Goal: Task Accomplishment & Management: Manage account settings

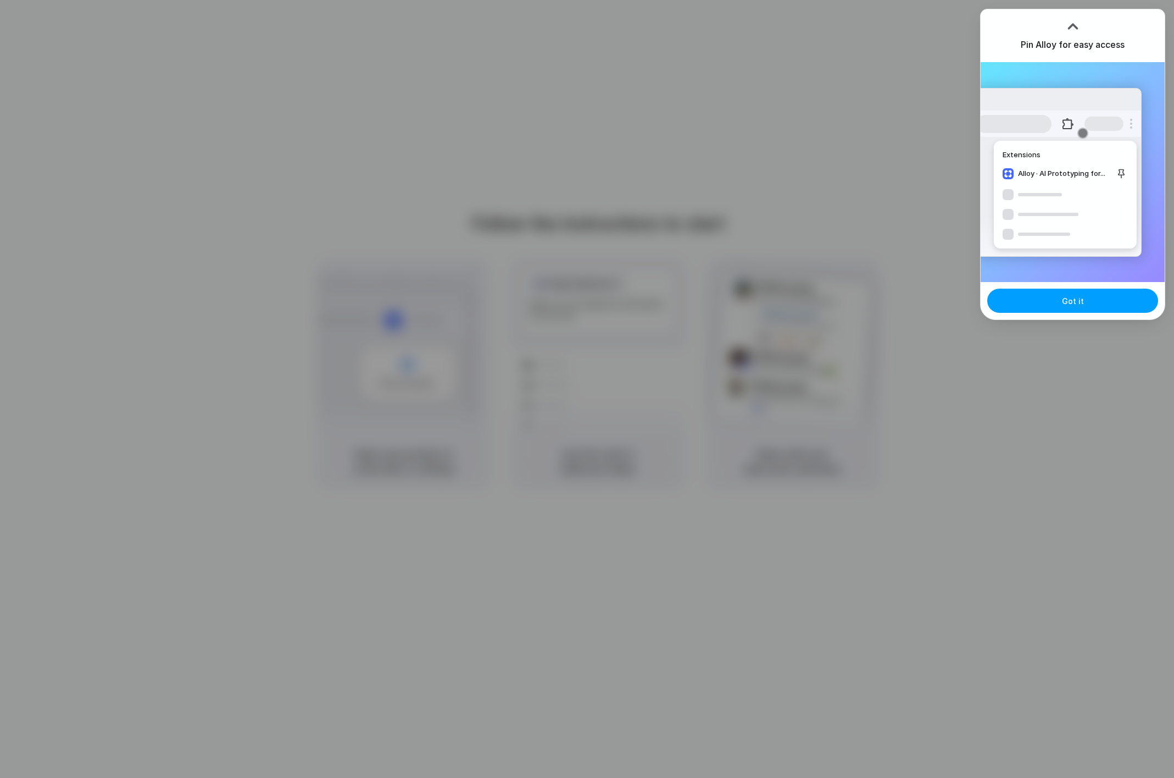
click at [1083, 304] on button "Got it" at bounding box center [1073, 301] width 171 height 24
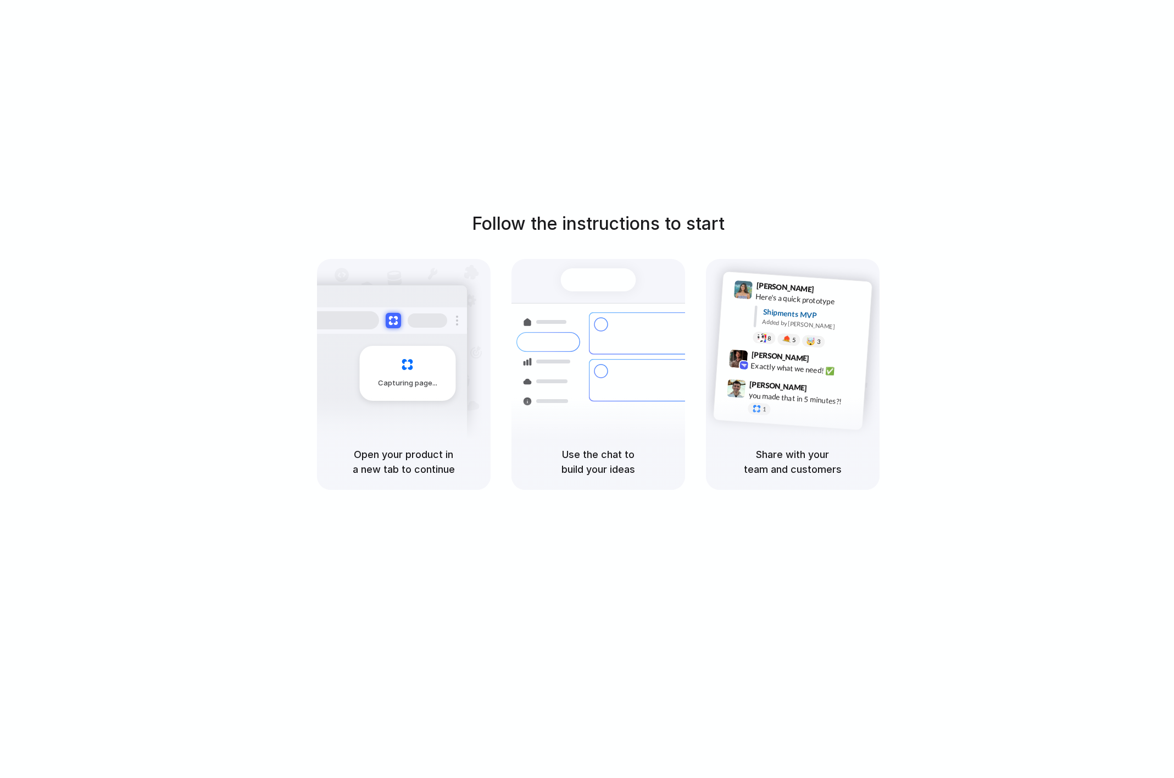
click at [474, 168] on div "Follow the instructions to start Capturing page Open your product in a new tab …" at bounding box center [598, 400] width 1196 height 800
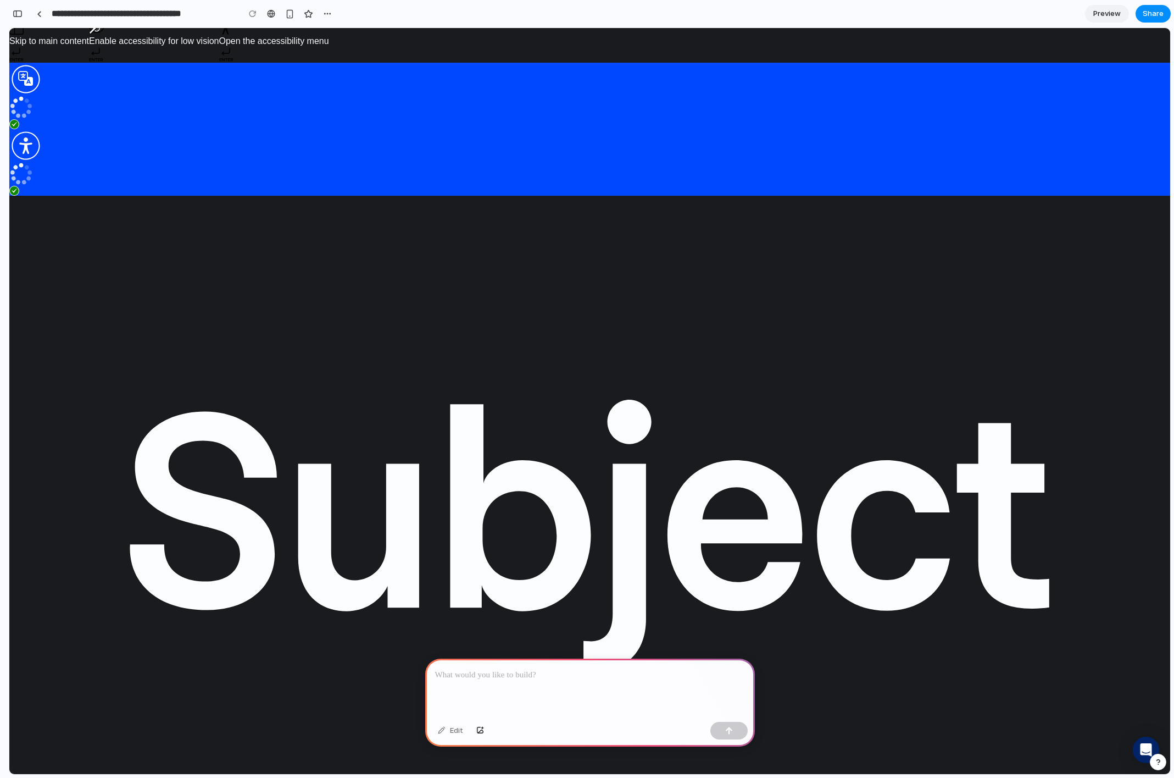
click at [523, 680] on p at bounding box center [590, 674] width 310 height 13
click at [681, 677] on p "**********" at bounding box center [590, 674] width 310 height 13
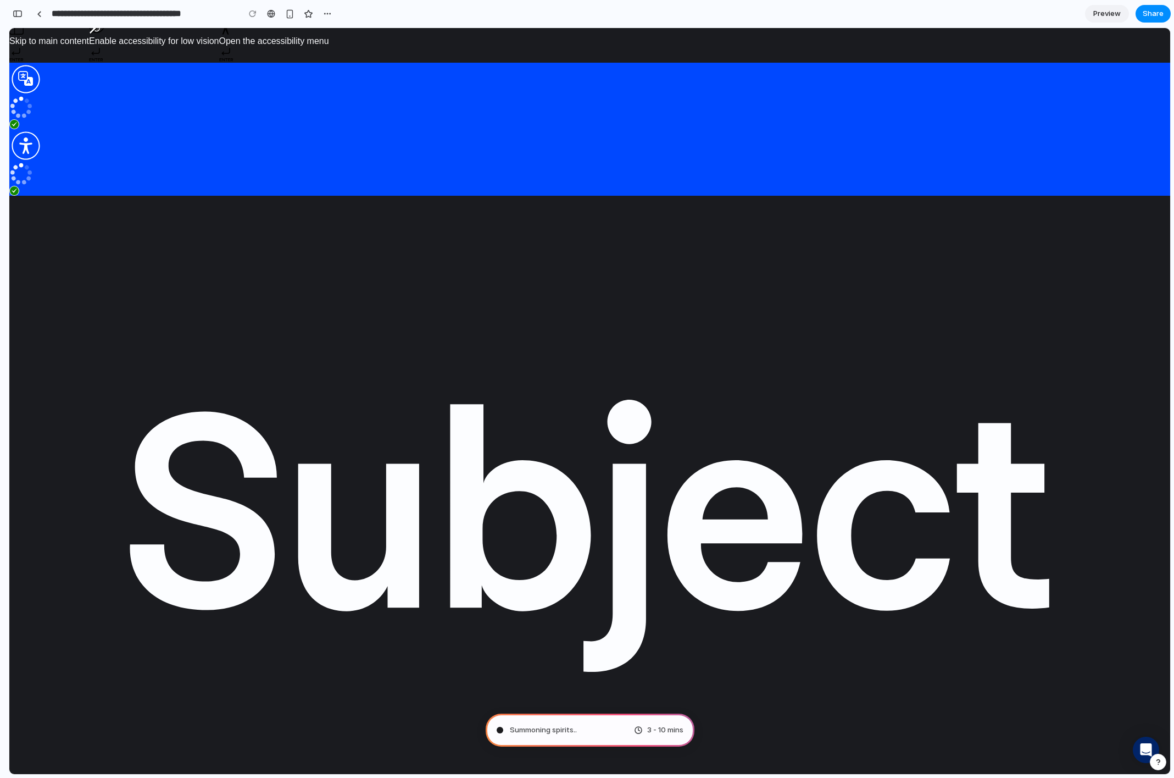
type input "**********"
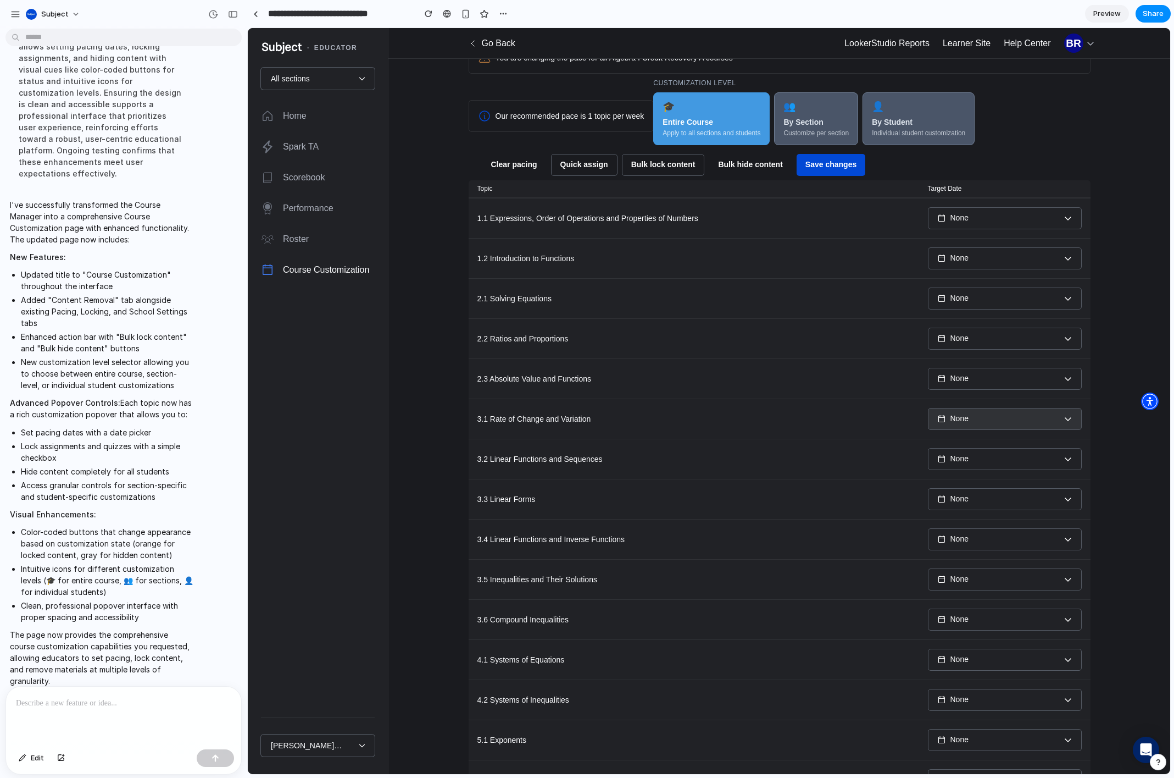
scroll to position [153, 0]
click at [638, 275] on td "1.2 Introduction to Functions" at bounding box center [694, 257] width 451 height 40
click at [682, 223] on p "1.1 Expressions, Order of Operations and Properties of Numbers" at bounding box center [694, 217] width 433 height 11
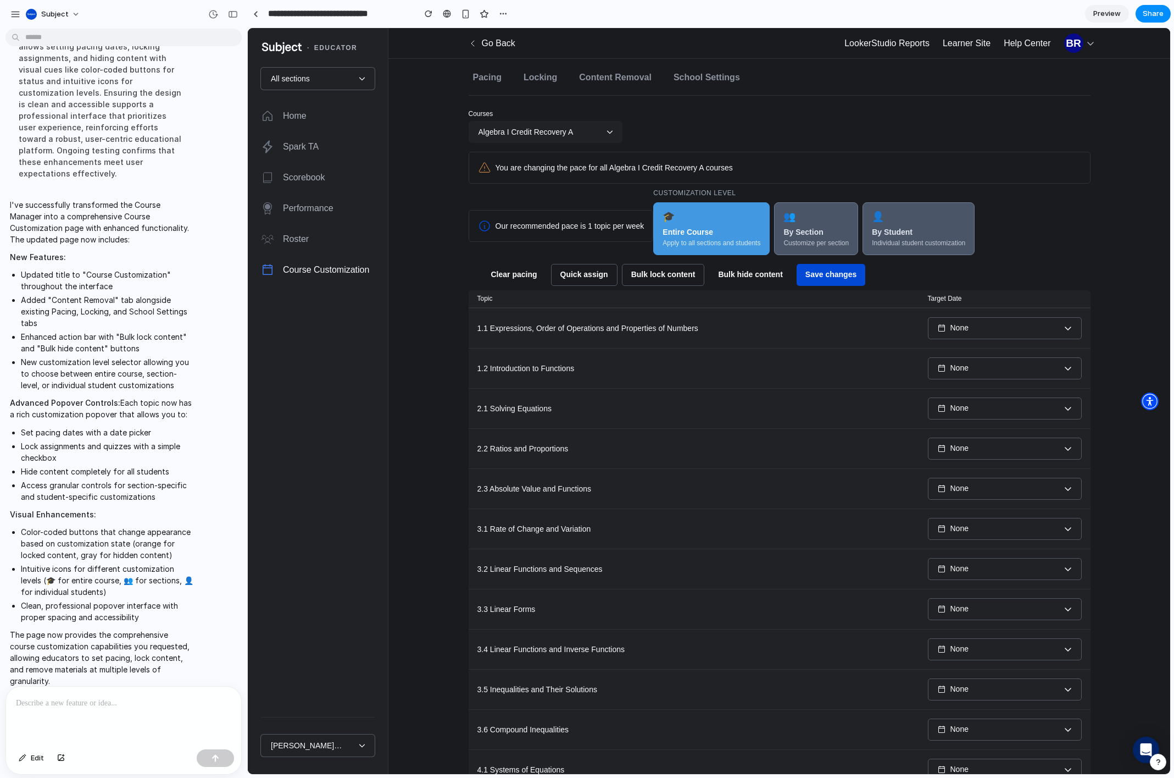
scroll to position [12, 0]
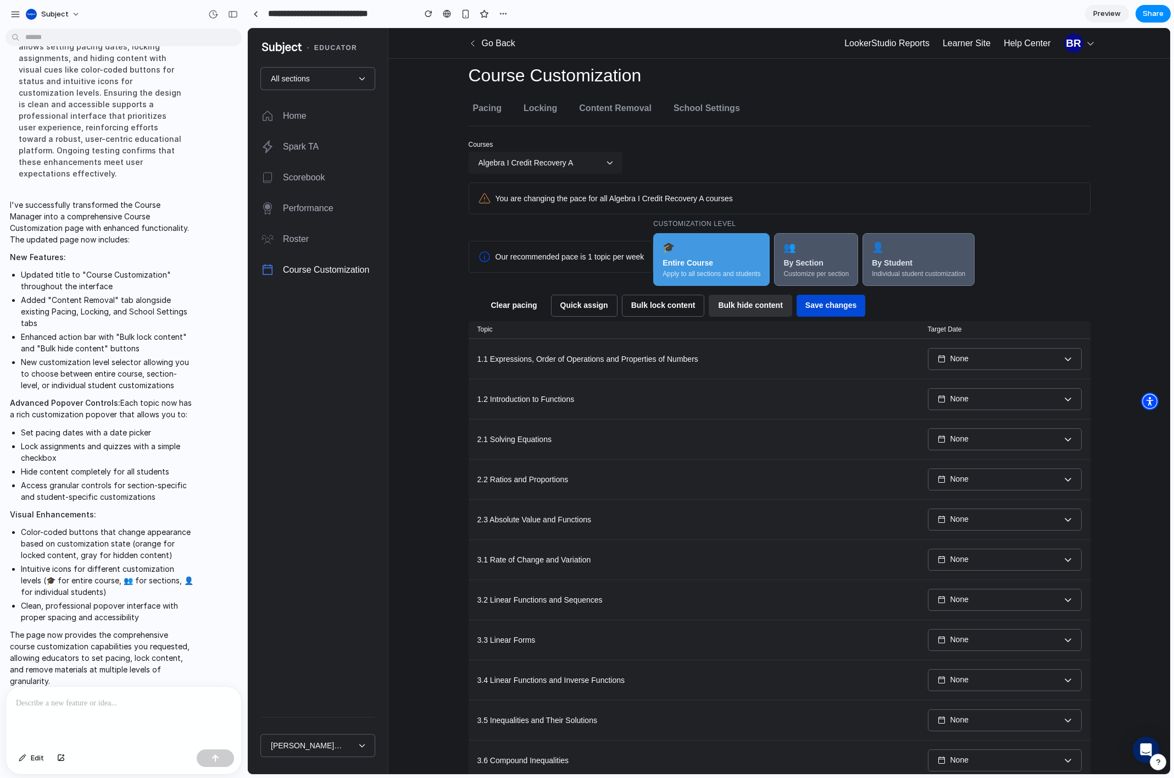
click at [731, 310] on button "Bulk hide content" at bounding box center [750, 306] width 83 height 22
click at [734, 295] on button "Bulk hide content" at bounding box center [750, 306] width 83 height 22
click at [739, 305] on button "Bulk hide content" at bounding box center [750, 306] width 83 height 22
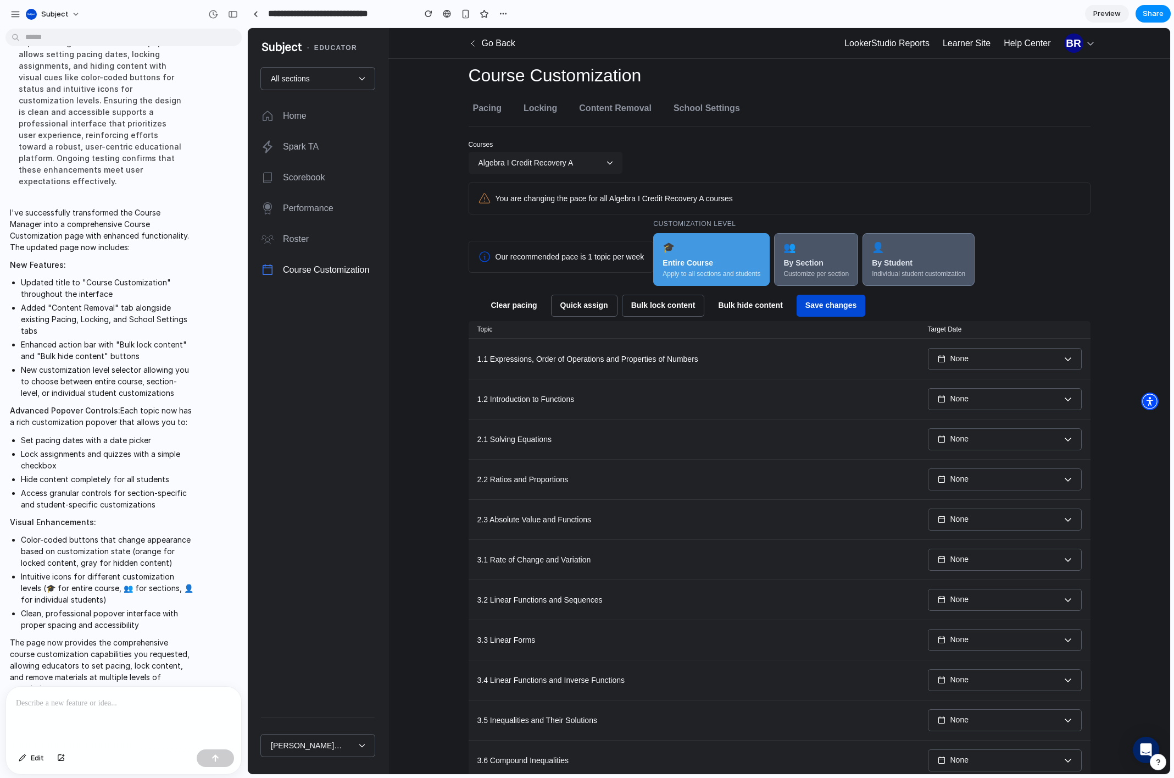
scroll to position [224, 0]
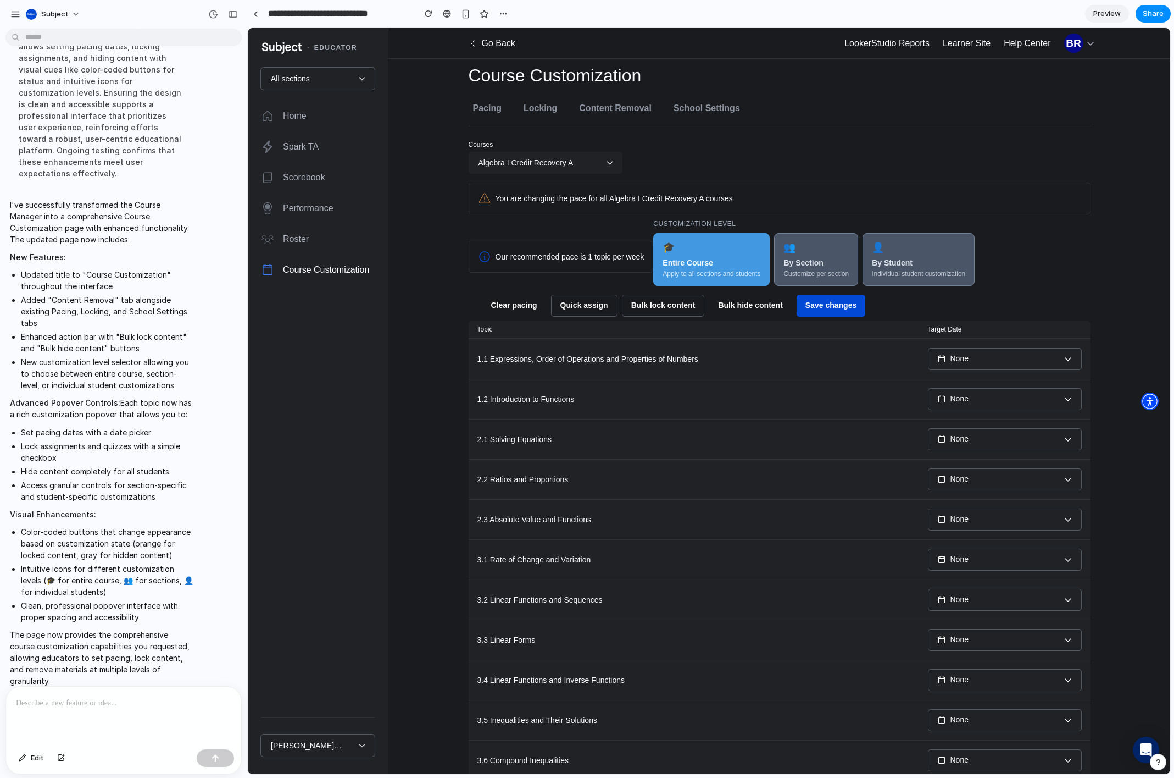
click at [771, 407] on td "1.2 Introduction to Functions" at bounding box center [694, 399] width 451 height 40
drag, startPoint x: 689, startPoint y: 358, endPoint x: 857, endPoint y: 375, distance: 168.5
click at [690, 358] on p "1.1 Expressions, Order of Operations and Properties of Numbers" at bounding box center [694, 358] width 433 height 11
click at [1004, 354] on div "None" at bounding box center [1005, 358] width 109 height 9
click at [976, 404] on button "None" at bounding box center [1005, 399] width 154 height 22
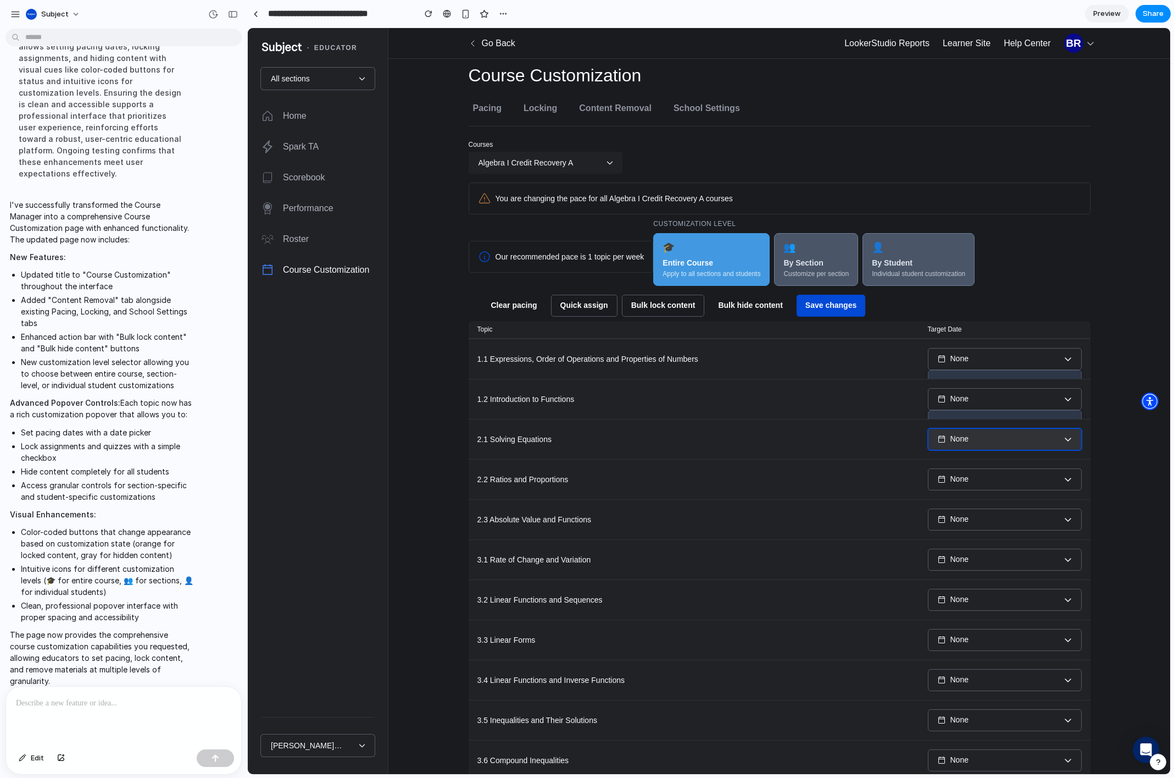
click at [971, 437] on div "None" at bounding box center [1005, 438] width 109 height 9
click at [509, 405] on td "1.2 Introduction to Functions" at bounding box center [694, 399] width 451 height 40
click at [856, 257] on button "👥 By Section Customize per section" at bounding box center [816, 259] width 84 height 53
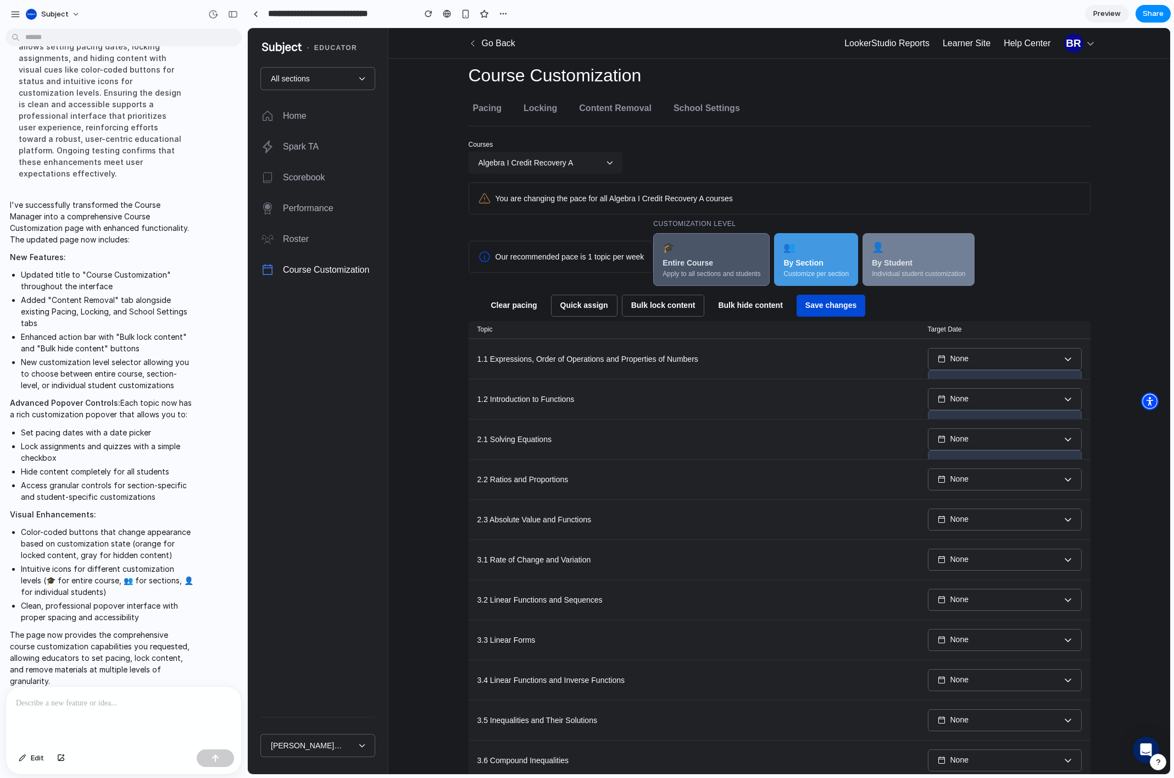
click at [905, 259] on div "By Student" at bounding box center [892, 263] width 41 height 12
click at [697, 547] on td "3.1 Rate of Change and Variation" at bounding box center [694, 559] width 451 height 40
click at [540, 522] on p "2.3 Absolute Value and Functions" at bounding box center [694, 519] width 433 height 11
drag, startPoint x: 540, startPoint y: 522, endPoint x: 297, endPoint y: 436, distance: 257.6
click at [539, 522] on p "2.3 Absolute Value and Functions" at bounding box center [694, 519] width 433 height 11
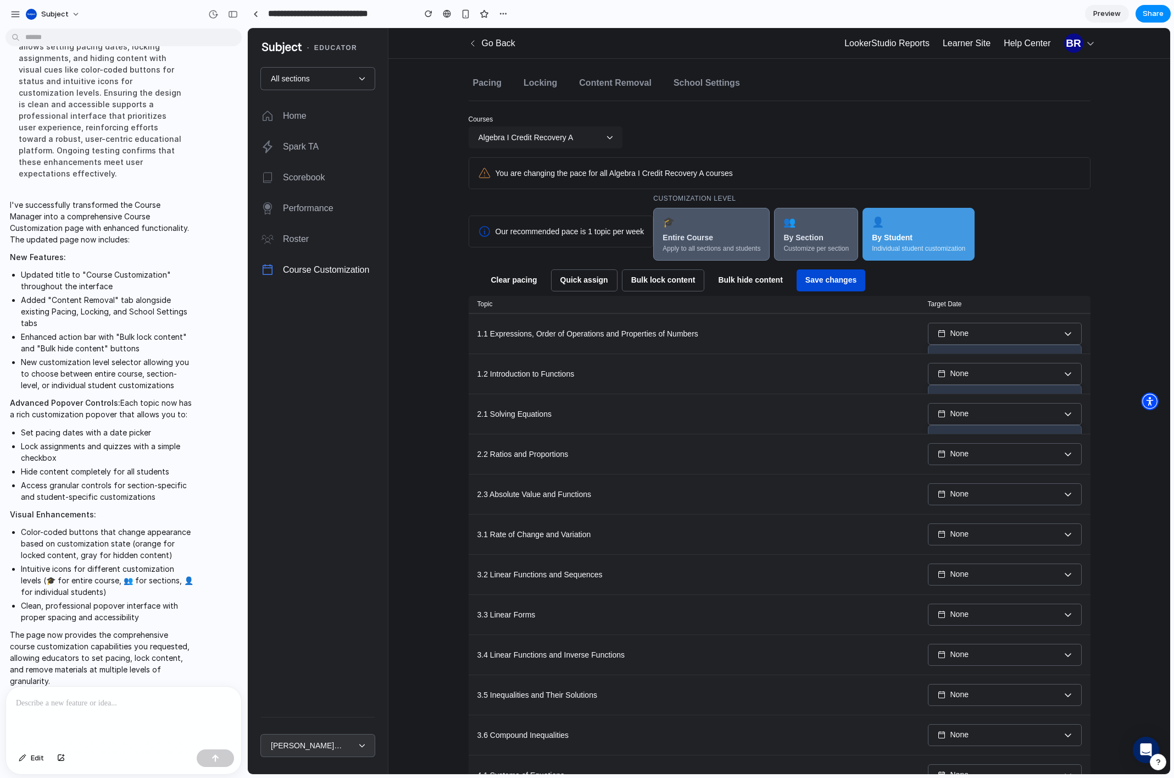
click at [336, 741] on div at bounding box center [307, 746] width 75 height 12
click at [315, 742] on div at bounding box center [307, 746] width 75 height 12
click at [868, 204] on div "Customization Level 🎓 Entire Course Apply to all sections and students 👥 By Sec…" at bounding box center [871, 226] width 437 height 67
click at [823, 225] on button "👥 By Section Customize per section" at bounding box center [816, 234] width 84 height 53
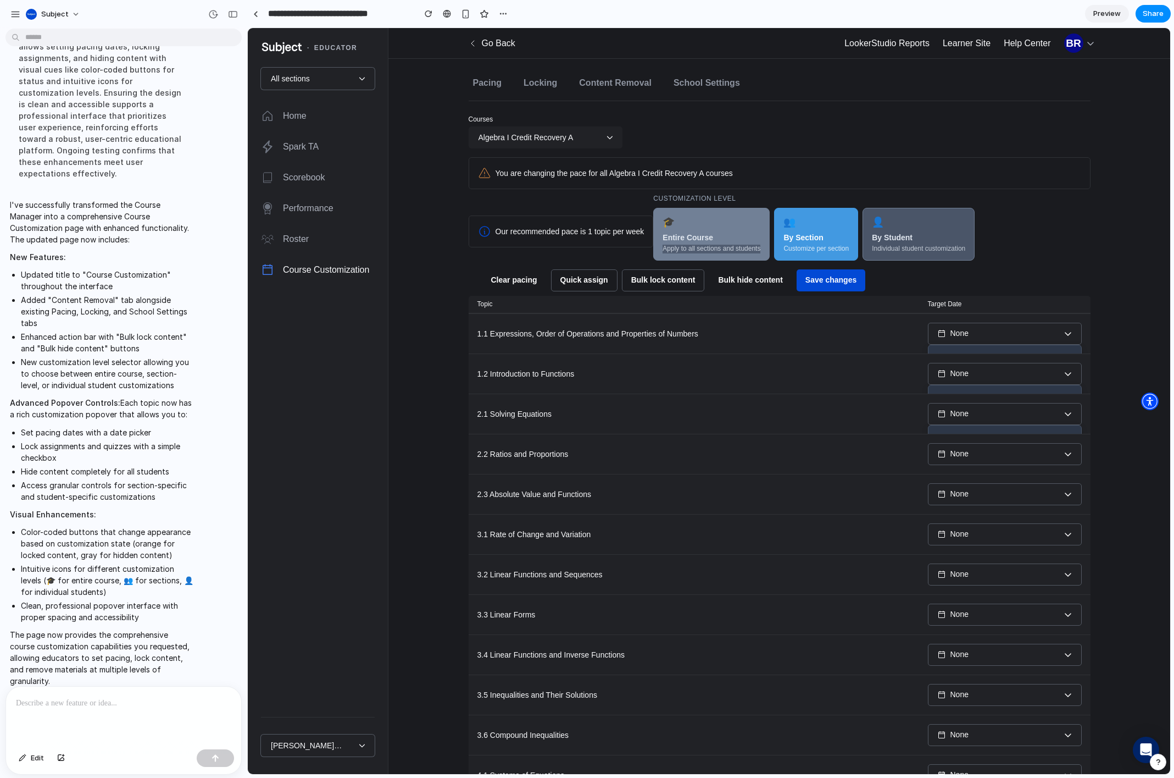
click at [746, 214] on button "🎓 Entire Course Apply to all sections and students" at bounding box center [711, 234] width 117 height 53
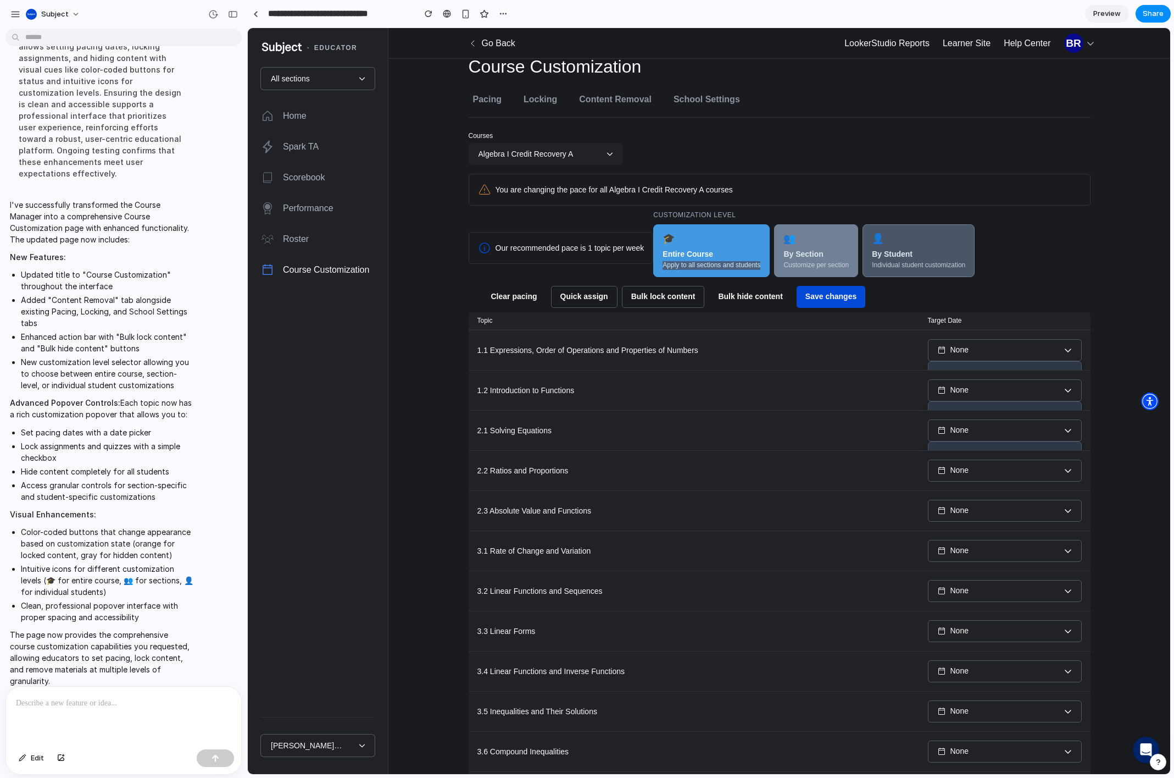
scroll to position [0, 0]
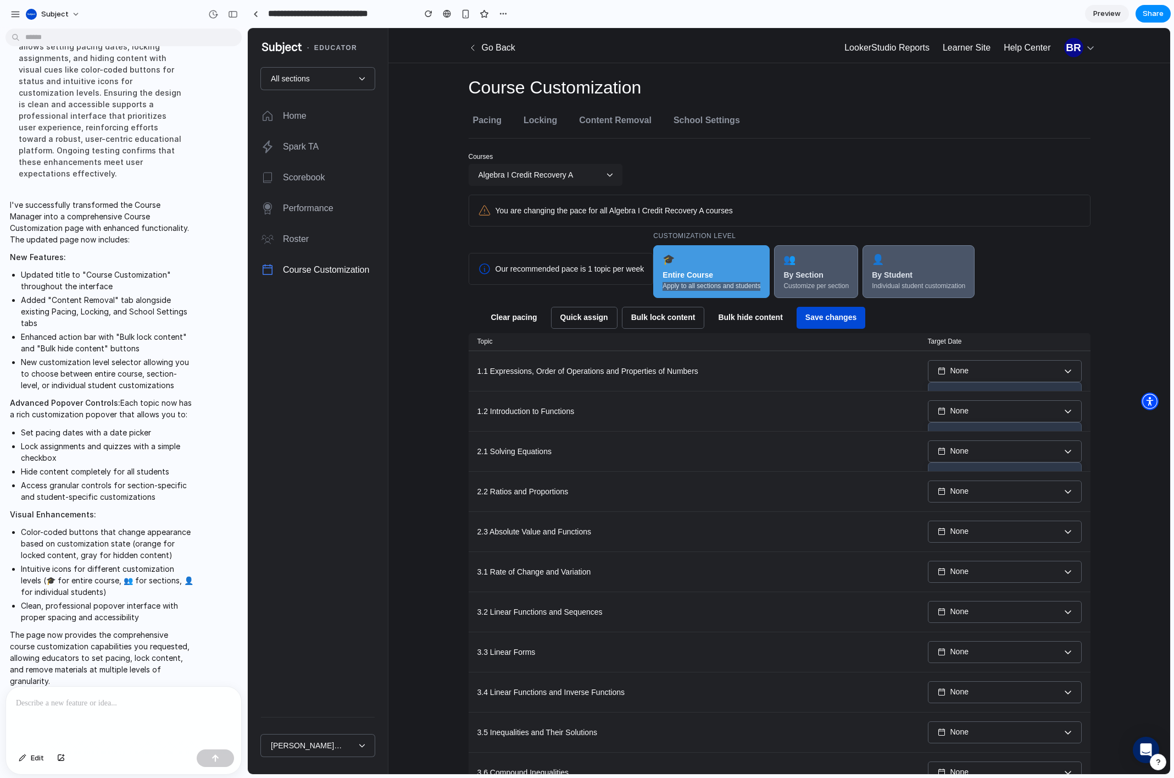
click at [855, 192] on div "Courses Algebra I Credit Recovery A You are changing the pace for all Algebra I…" at bounding box center [780, 551] width 622 height 827
click at [734, 271] on button "🎓 Entire Course Apply to all sections and students" at bounding box center [711, 271] width 117 height 53
